Goal: Task Accomplishment & Management: Complete application form

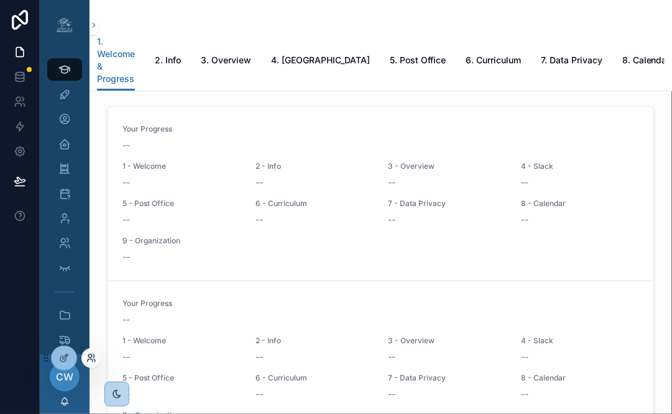
click at [94, 357] on icon at bounding box center [93, 356] width 1 height 3
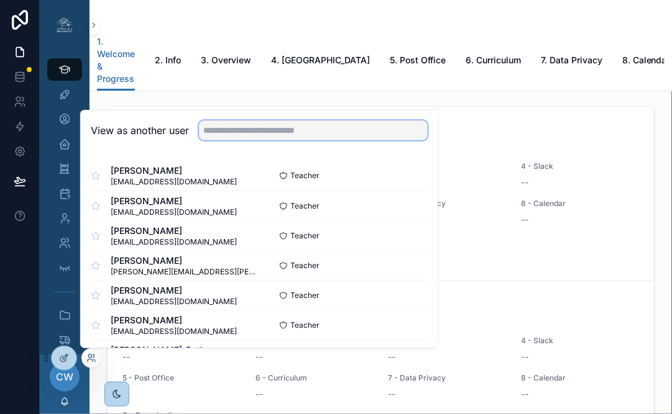
click at [250, 122] on input "text" at bounding box center [313, 131] width 229 height 20
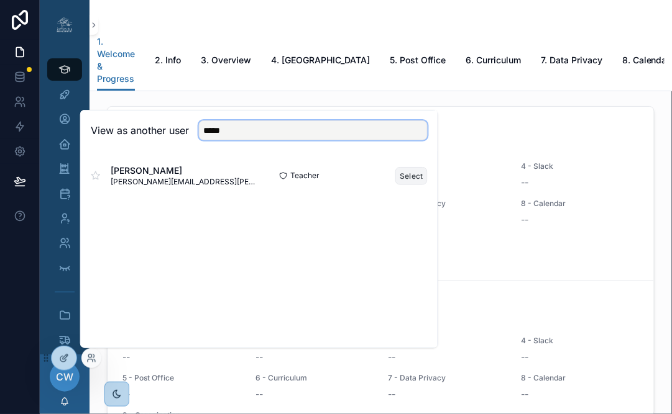
type input "*****"
click at [416, 169] on button "Select" at bounding box center [411, 176] width 32 height 18
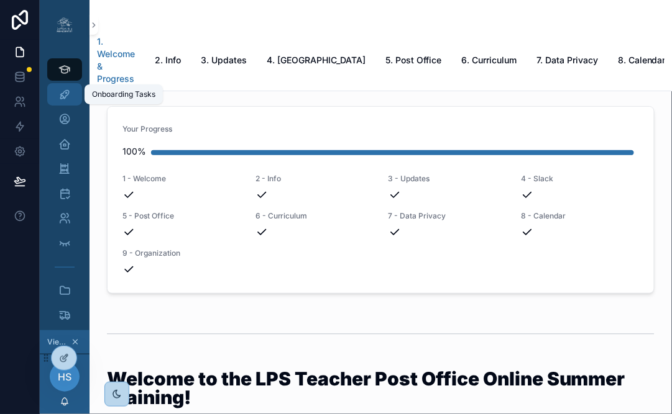
click at [67, 98] on icon "scrollable content" at bounding box center [64, 94] width 12 height 12
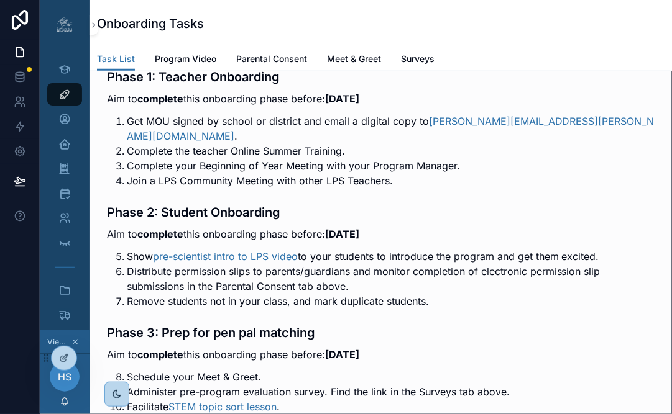
scroll to position [201, 0]
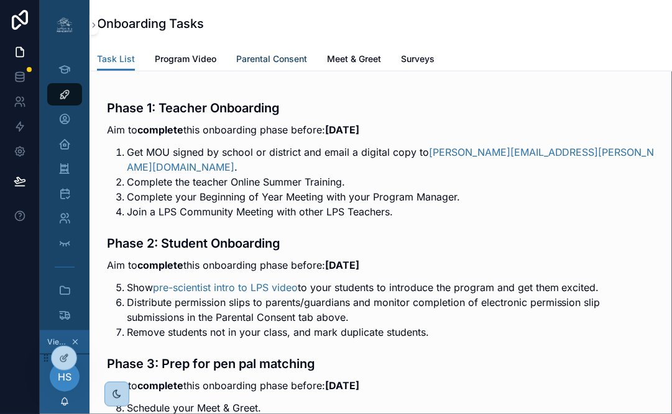
click at [273, 61] on span "Parental Consent" at bounding box center [271, 59] width 71 height 12
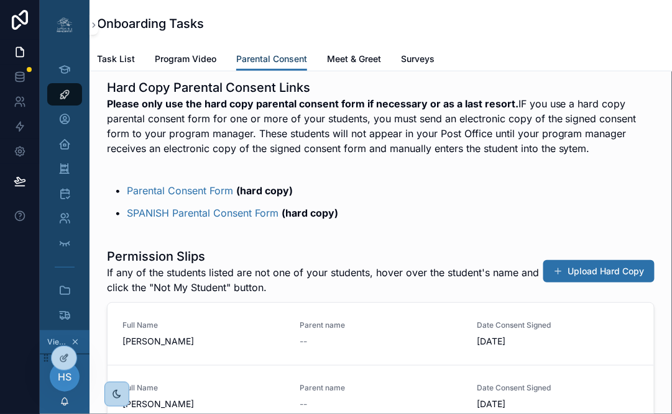
scroll to position [287, 0]
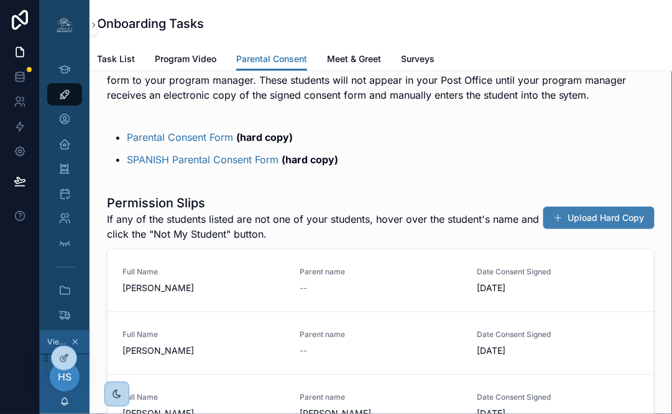
click at [603, 225] on button "Upload Hard Copy" at bounding box center [598, 218] width 111 height 22
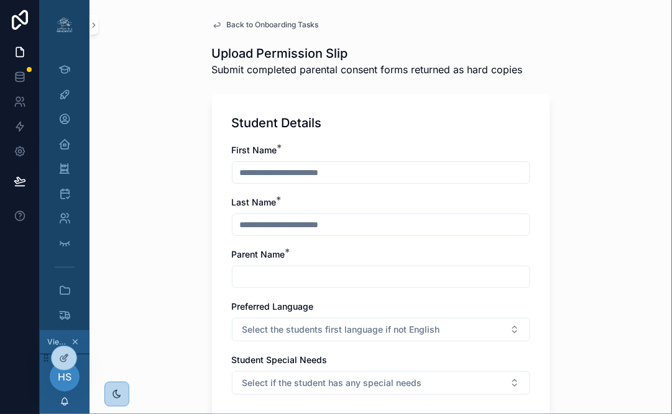
click at [244, 24] on span "Back to Onboarding Tasks" at bounding box center [273, 25] width 92 height 10
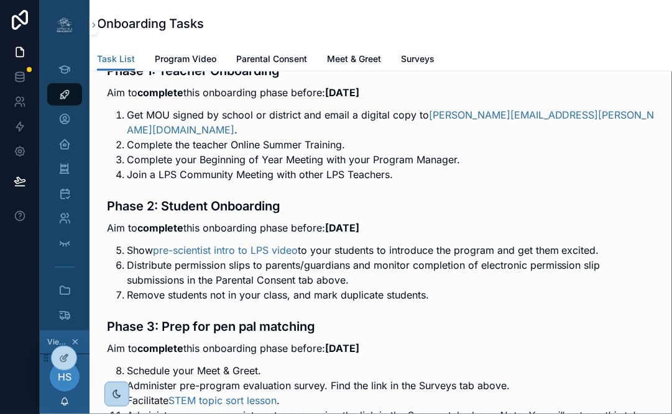
scroll to position [255, 0]
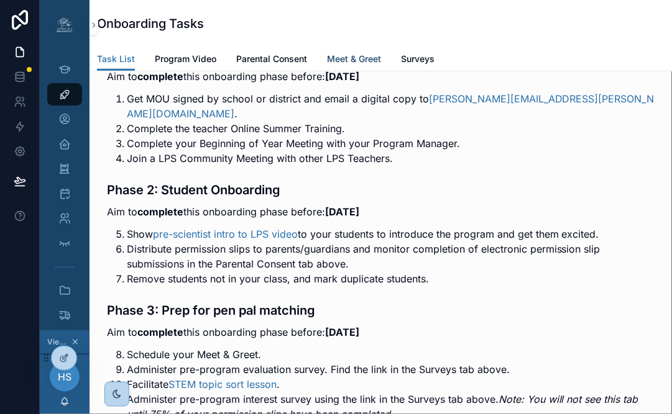
click at [355, 57] on span "Meet & Greet" at bounding box center [354, 59] width 54 height 12
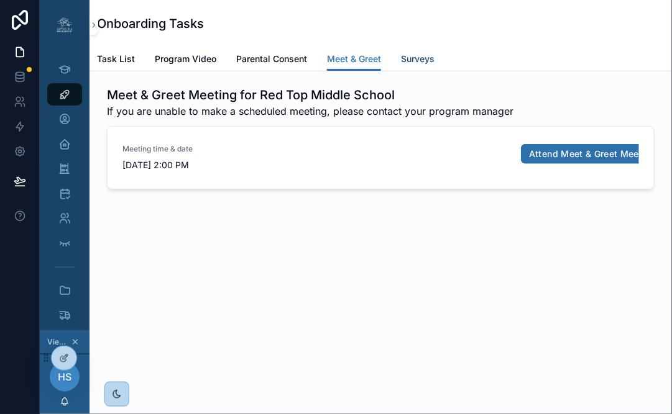
click at [427, 57] on span "Surveys" at bounding box center [418, 59] width 34 height 12
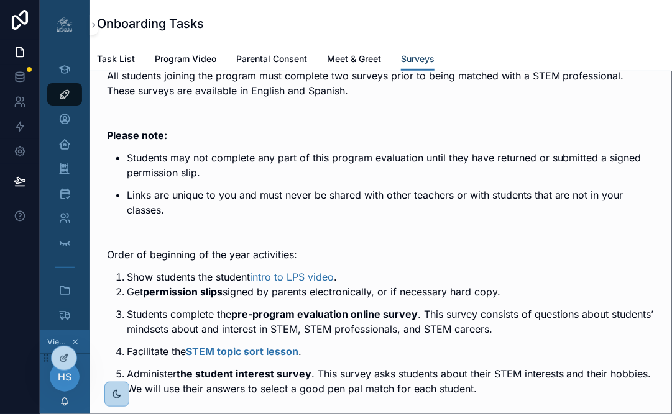
scroll to position [258, 0]
